Goal: Information Seeking & Learning: Learn about a topic

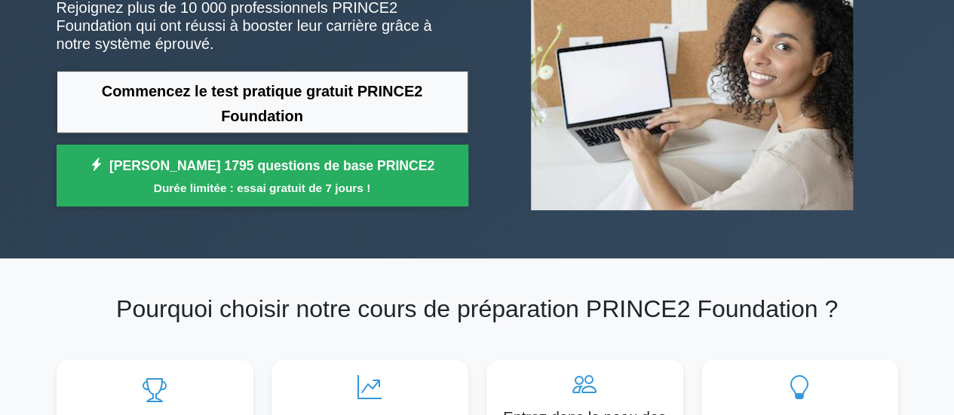
scroll to position [75, 0]
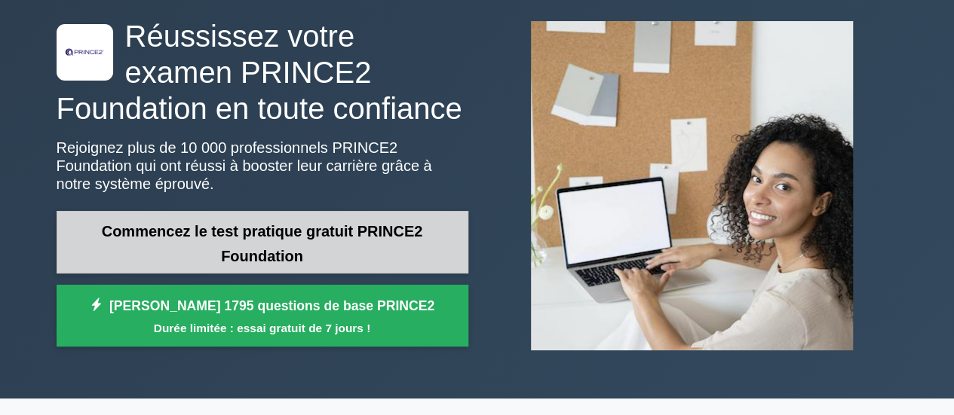
click at [335, 234] on link "Commencez le test pratique gratuit PRINCE2 Foundation" at bounding box center [263, 242] width 412 height 63
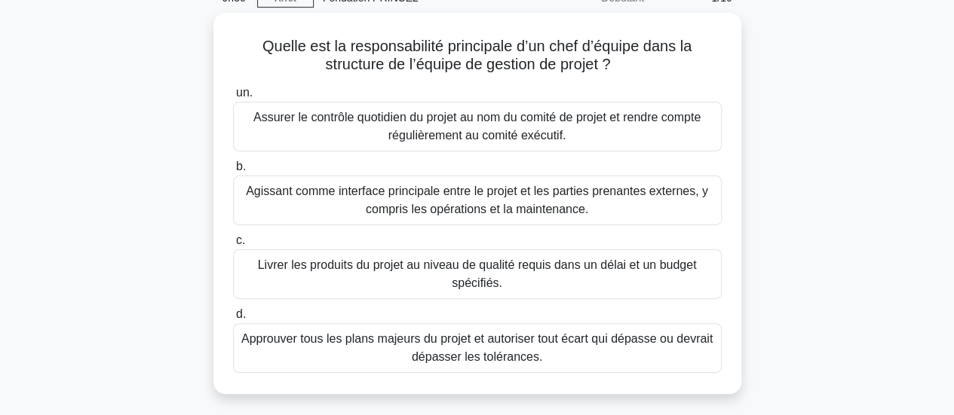
scroll to position [151, 0]
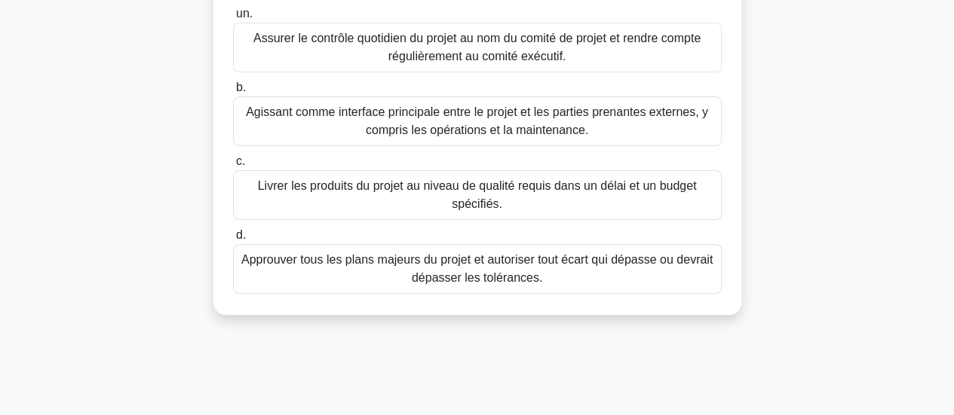
click at [593, 187] on font "Livrer les produits du projet au niveau de qualité requis dans un délai et un b…" at bounding box center [477, 194] width 439 height 31
click at [233, 167] on input "c. Livrer les produits du projet au niveau de qualité requis dans un délai et u…" at bounding box center [233, 162] width 0 height 10
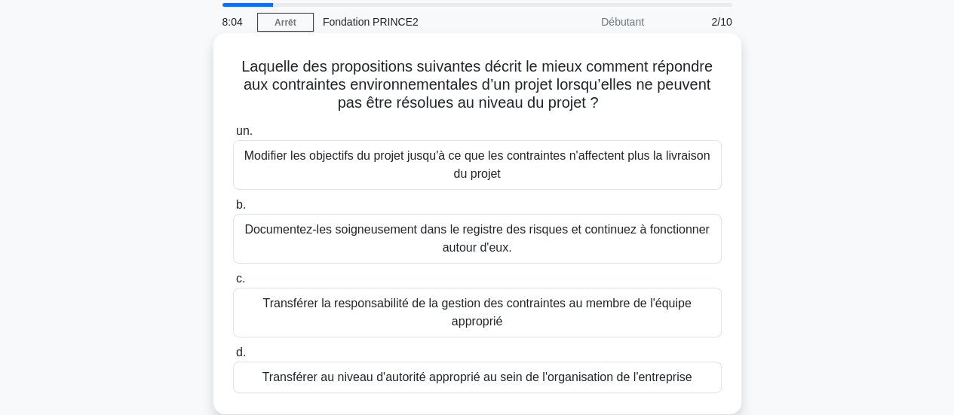
scroll to position [75, 0]
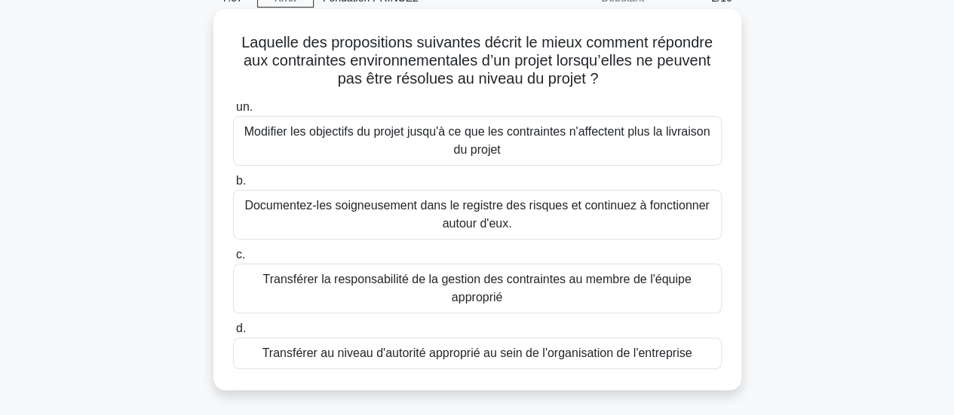
click at [649, 283] on font "Transférer la responsabilité de la gestion des contraintes au membre de l'équip…" at bounding box center [476, 288] width 428 height 31
click at [233, 260] on input "c. Transférer la responsabilité de la gestion des contraintes au membre de l'éq…" at bounding box center [233, 255] width 0 height 10
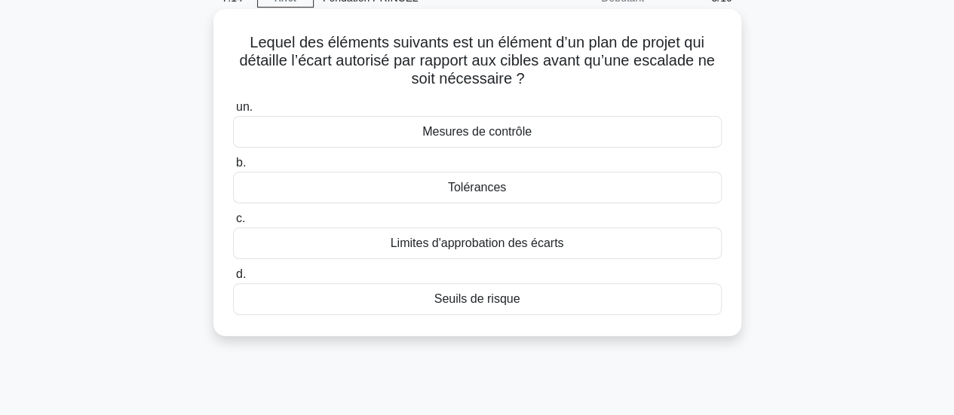
click at [568, 240] on div "Limites d'approbation des écarts" at bounding box center [477, 244] width 488 height 32
click at [233, 224] on input "c. Limites d'approbation des écarts" at bounding box center [233, 219] width 0 height 10
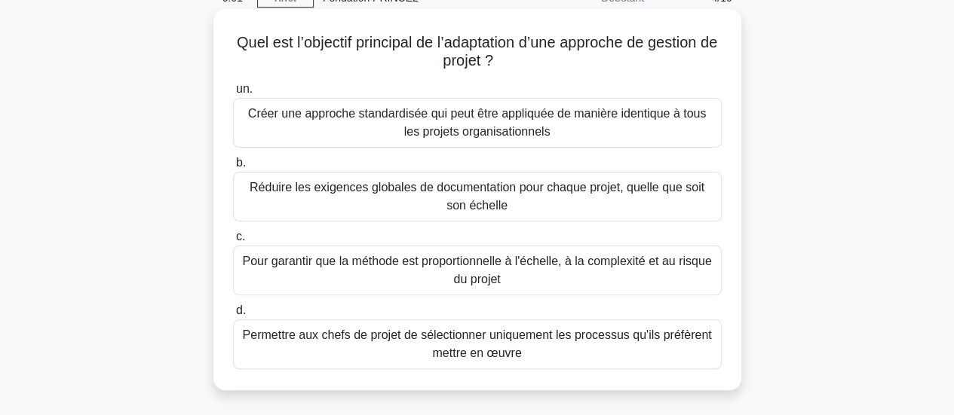
click at [617, 349] on font "Permettre aux chefs de projet de sélectionner uniquement les processus qu'ils p…" at bounding box center [477, 344] width 475 height 36
click at [233, 316] on input "d. Permettre aux chefs de projet de sélectionner uniquement les processus qu'il…" at bounding box center [233, 311] width 0 height 10
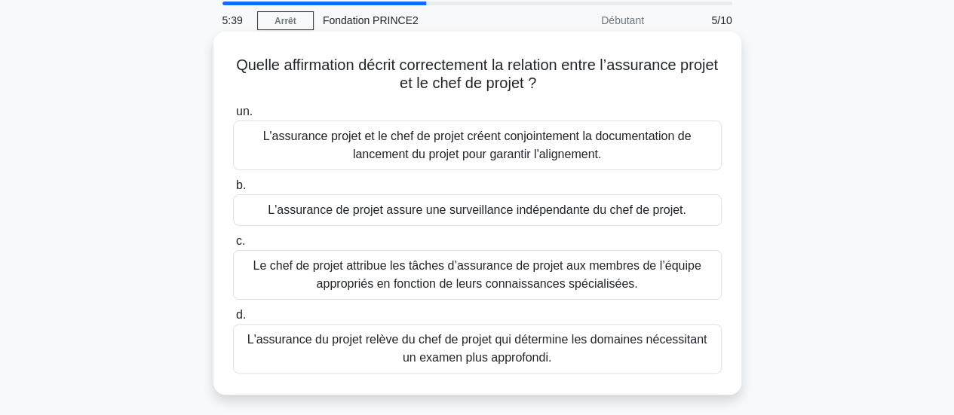
scroll to position [151, 0]
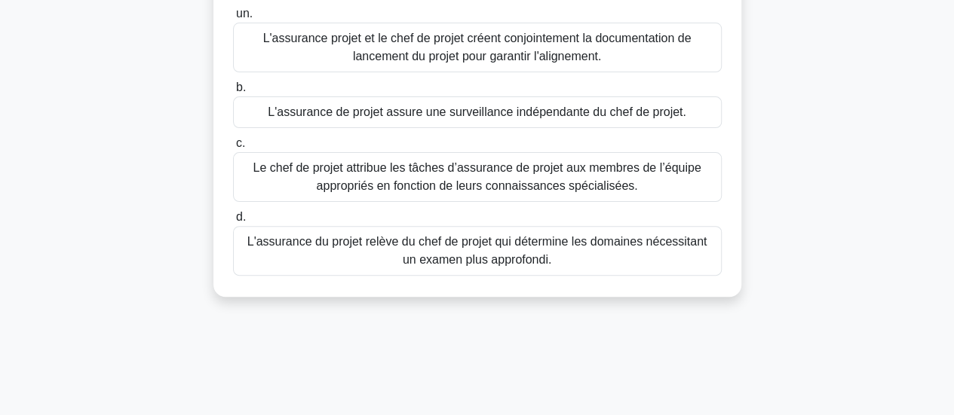
click at [535, 114] on font "L'assurance de projet assure une surveillance indépendante du chef de projet." at bounding box center [477, 112] width 418 height 13
click at [233, 93] on input "b. L'assurance de projet assure une surveillance indépendante du chef de projet." at bounding box center [233, 88] width 0 height 10
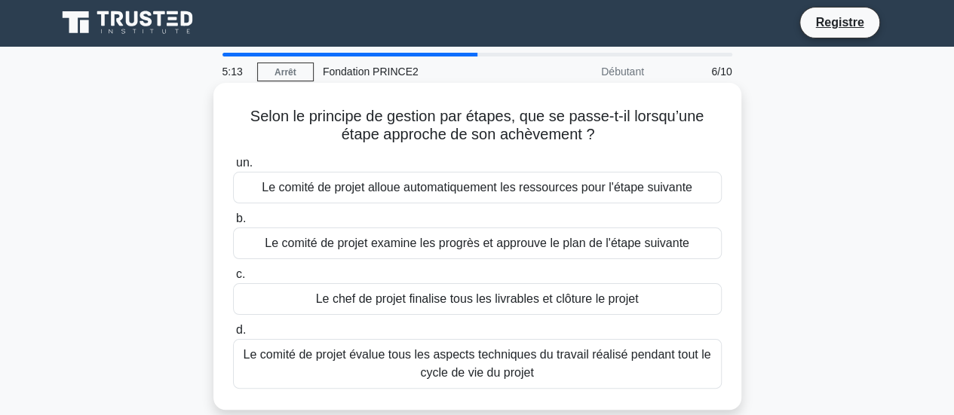
scroll to position [0, 0]
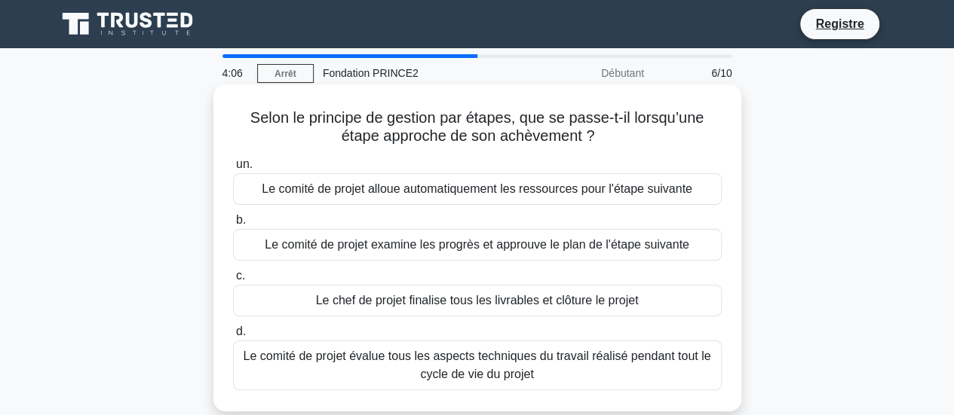
click at [675, 247] on font "Le comité de projet examine les progrès et approuve le plan de l'étape suivante" at bounding box center [477, 244] width 424 height 13
click at [233, 225] on input "b. Le comité de projet examine les progrès et approuve le plan de l'étape suiva…" at bounding box center [233, 221] width 0 height 10
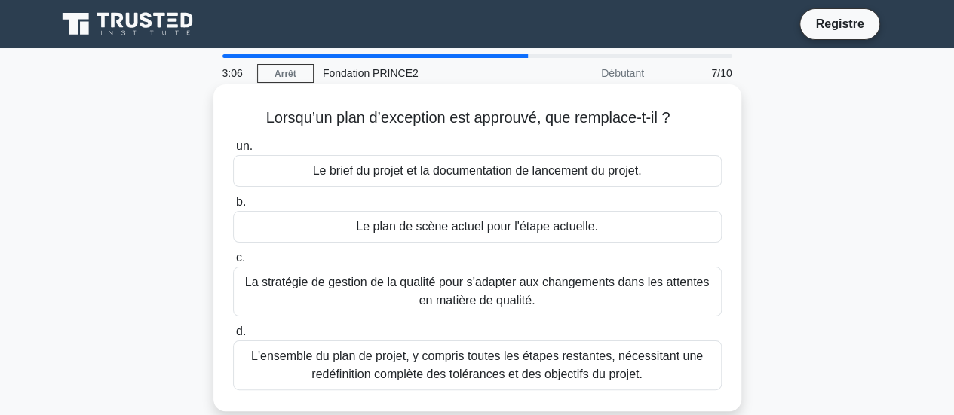
click at [654, 289] on font "La stratégie de gestion de la qualité pour s’adapter aux changements dans les a…" at bounding box center [477, 291] width 464 height 31
click at [233, 263] on input "c. La stratégie de gestion de la qualité pour s’adapter aux changements dans le…" at bounding box center [233, 258] width 0 height 10
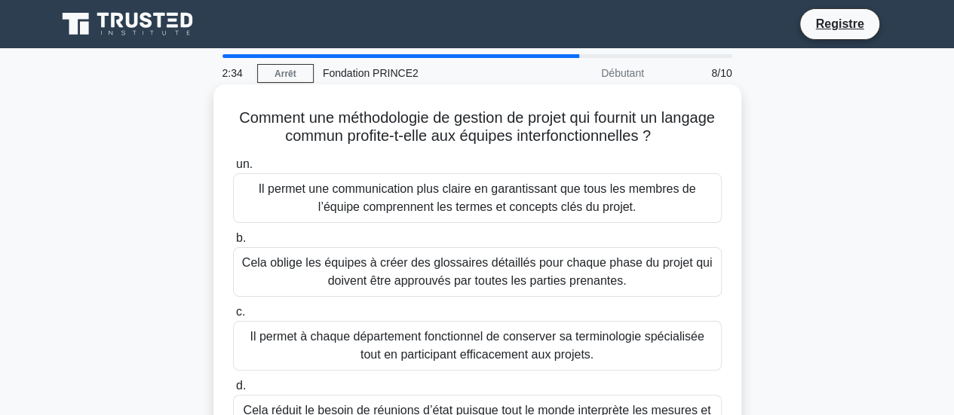
scroll to position [75, 0]
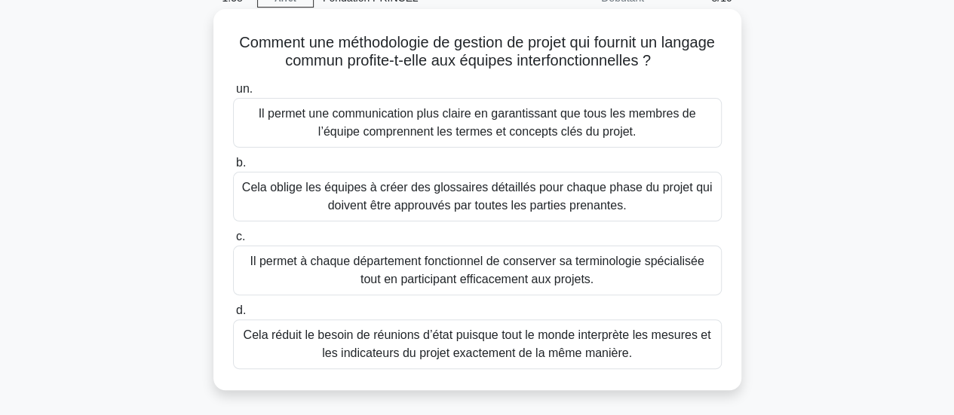
click at [571, 343] on font "Cela réduit le besoin de réunions d’état puisque tout le monde interprète les m…" at bounding box center [477, 344] width 475 height 36
click at [233, 316] on input "d. Cela réduit le besoin de réunions d’état puisque tout le monde interprète le…" at bounding box center [233, 311] width 0 height 10
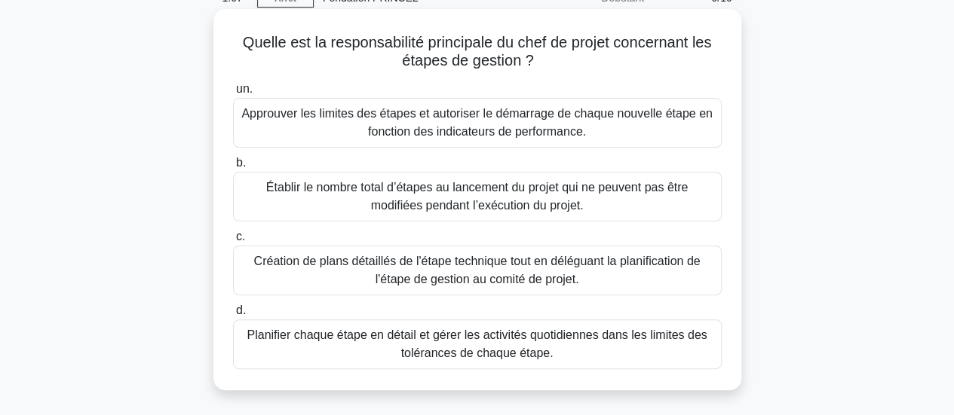
click at [568, 352] on font "Planifier chaque étape en détail et gérer les activités quotidiennes dans les l…" at bounding box center [477, 344] width 475 height 36
click at [233, 316] on input "d. Planifier chaque étape en détail et gérer les activités quotidiennes dans le…" at bounding box center [233, 311] width 0 height 10
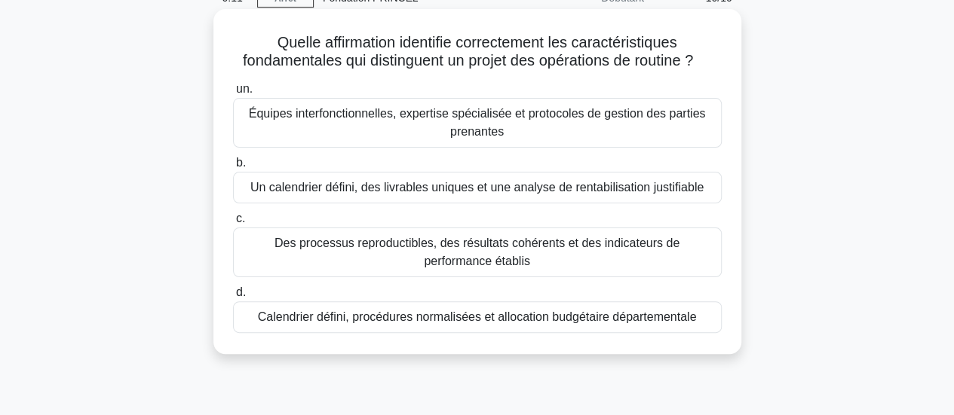
click at [694, 189] on font "Un calendrier défini, des livrables uniques et une analyse de rentabilisation j…" at bounding box center [476, 187] width 453 height 13
click at [233, 168] on input "b. Un calendrier défini, des livrables uniques et une analyse de rentabilisatio…" at bounding box center [233, 163] width 0 height 10
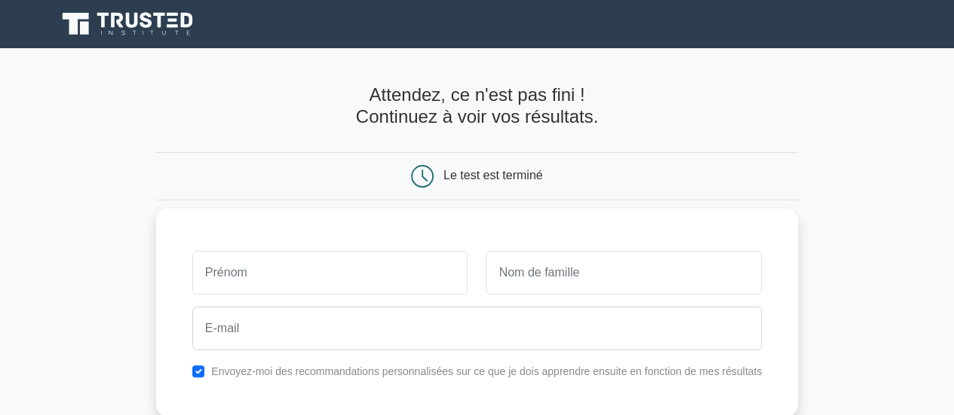
scroll to position [75, 0]
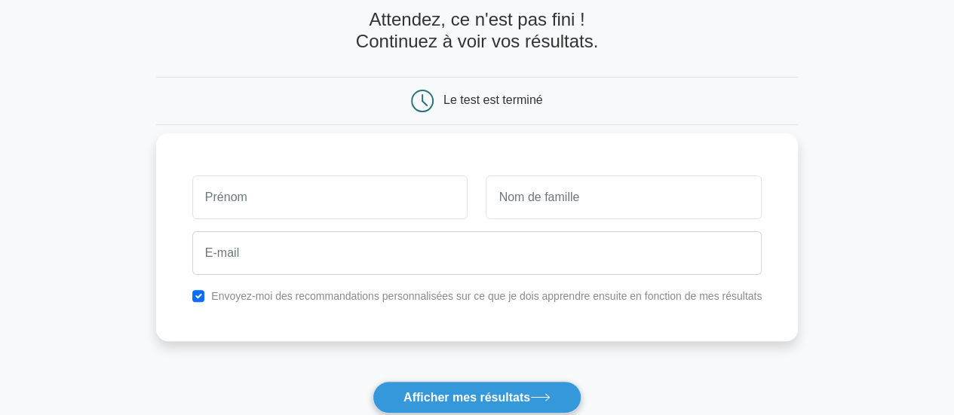
click at [305, 210] on input "text" at bounding box center [330, 198] width 276 height 44
type input "ALPHA"
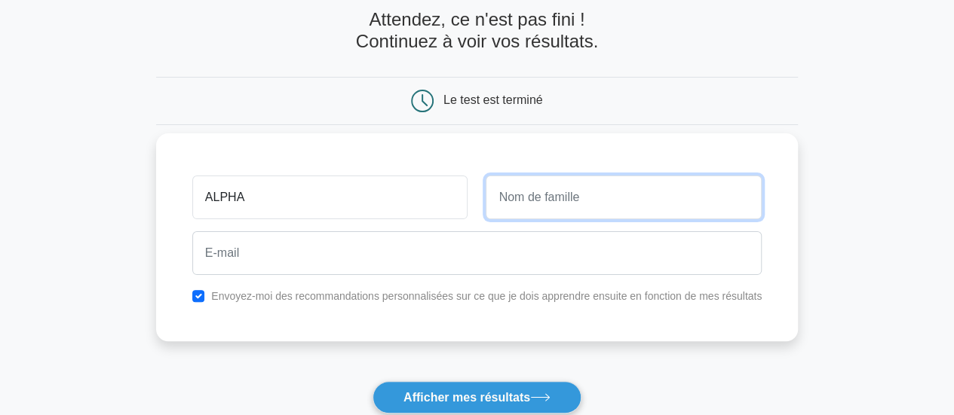
click at [544, 206] on input "text" at bounding box center [623, 198] width 276 height 44
type input "KITENGE"
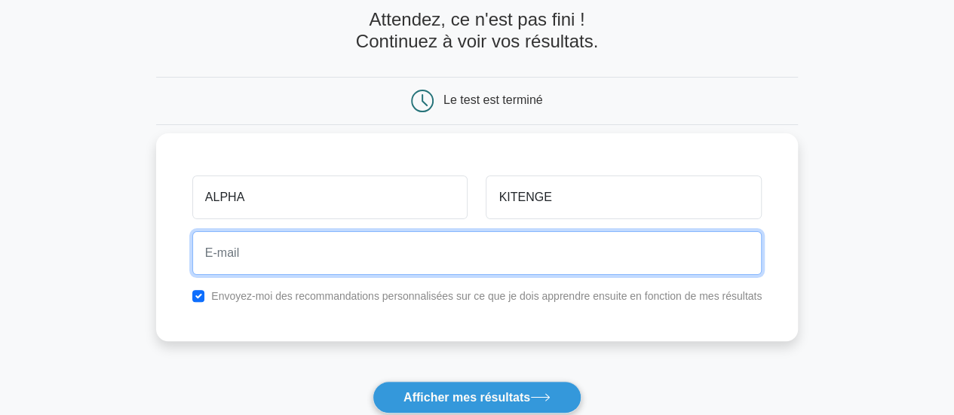
click at [503, 250] on input "email" at bounding box center [476, 253] width 569 height 44
type input "[EMAIL_ADDRESS][DOMAIN_NAME]"
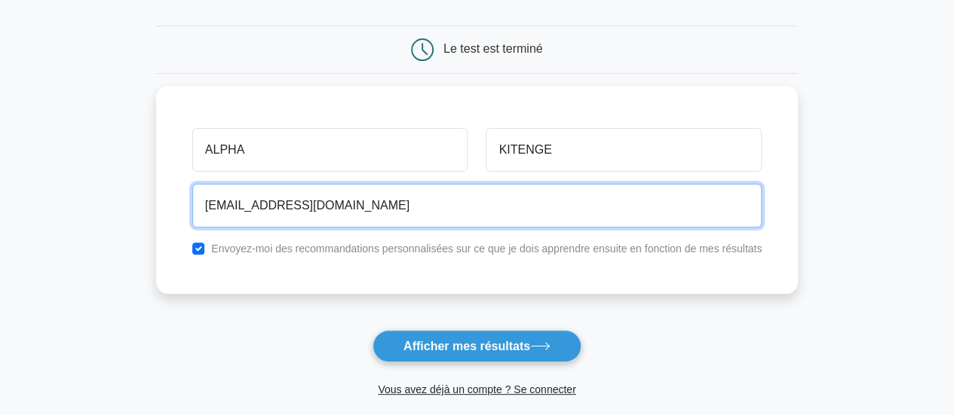
scroll to position [151, 0]
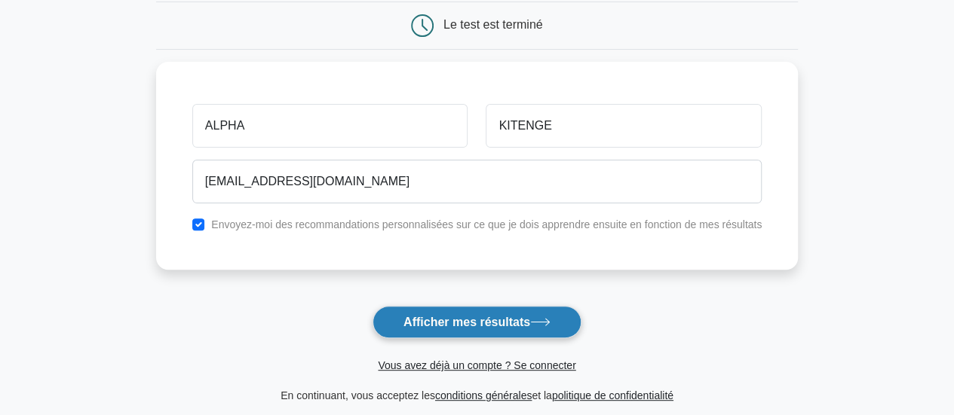
click at [473, 327] on font "Afficher mes résultats" at bounding box center [466, 322] width 127 height 13
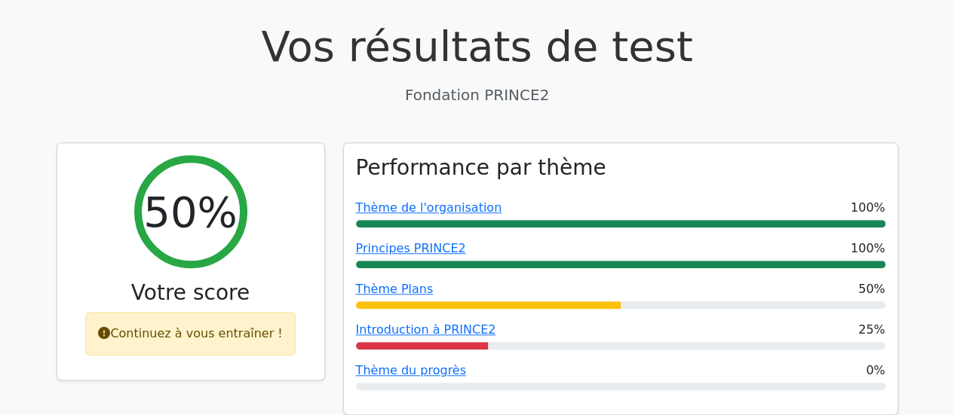
scroll to position [452, 0]
